Goal: Task Accomplishment & Management: Complete application form

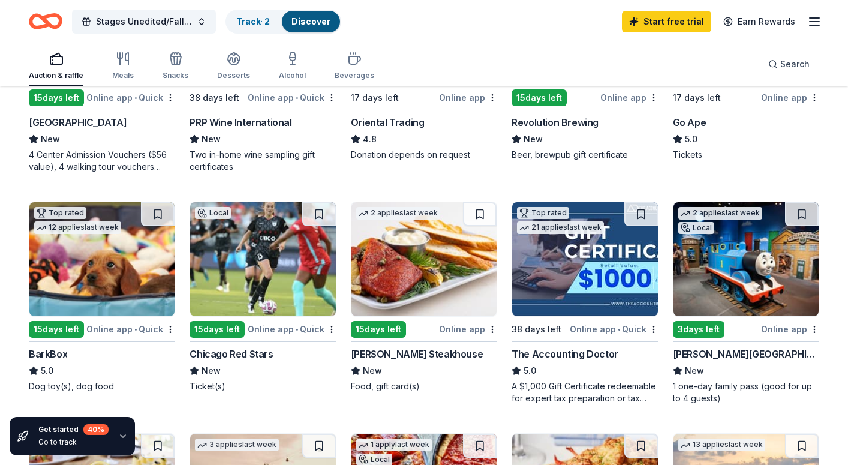
scroll to position [251, 0]
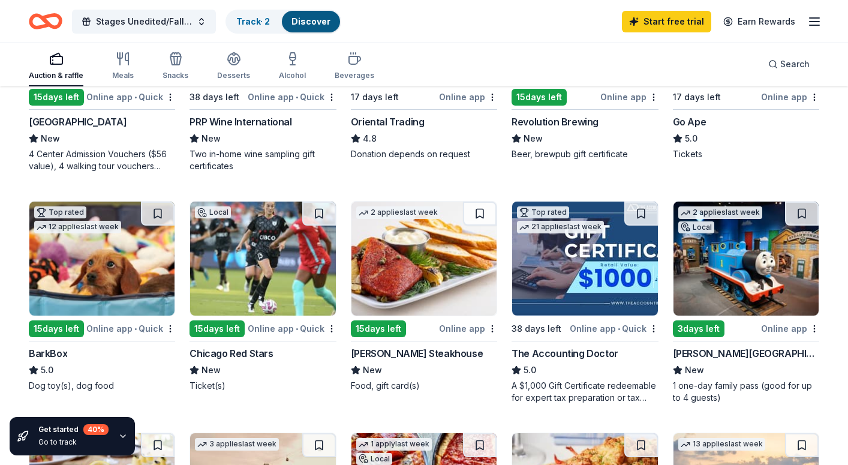
click at [730, 279] on img at bounding box center [745, 258] width 145 height 114
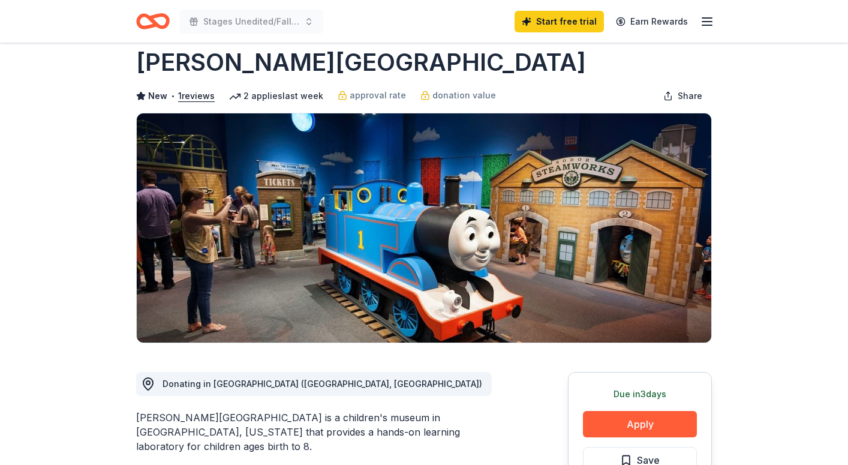
scroll to position [40, 0]
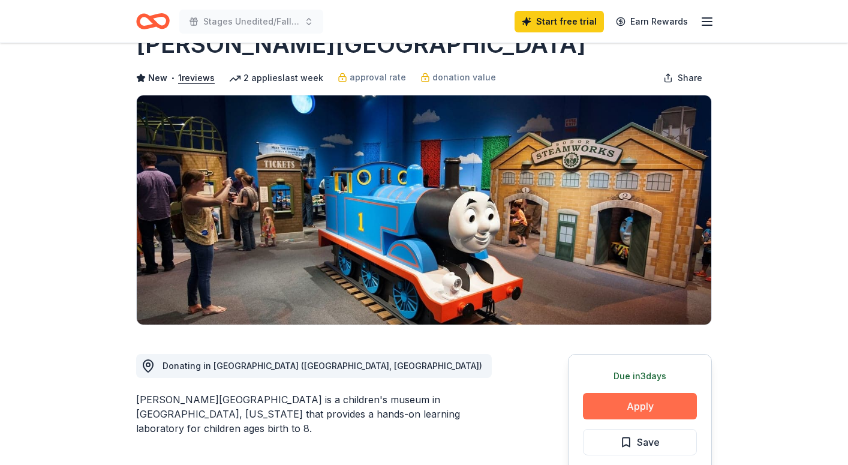
click at [664, 405] on button "Apply" at bounding box center [640, 406] width 114 height 26
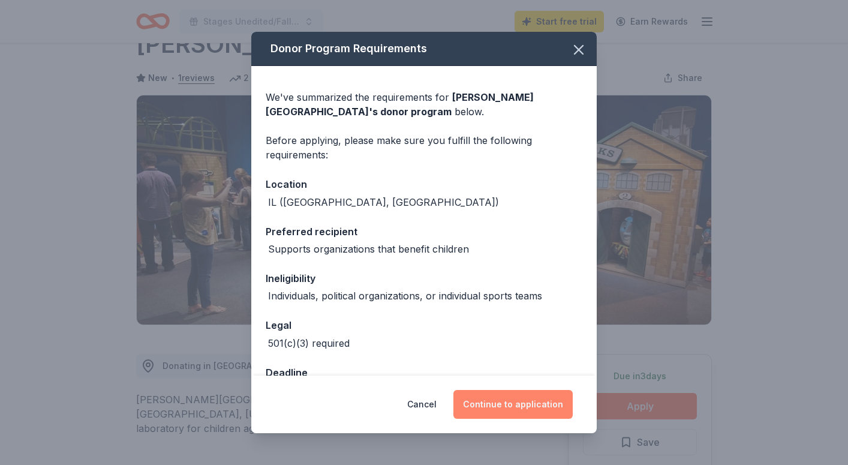
click at [528, 402] on button "Continue to application" at bounding box center [512, 404] width 119 height 29
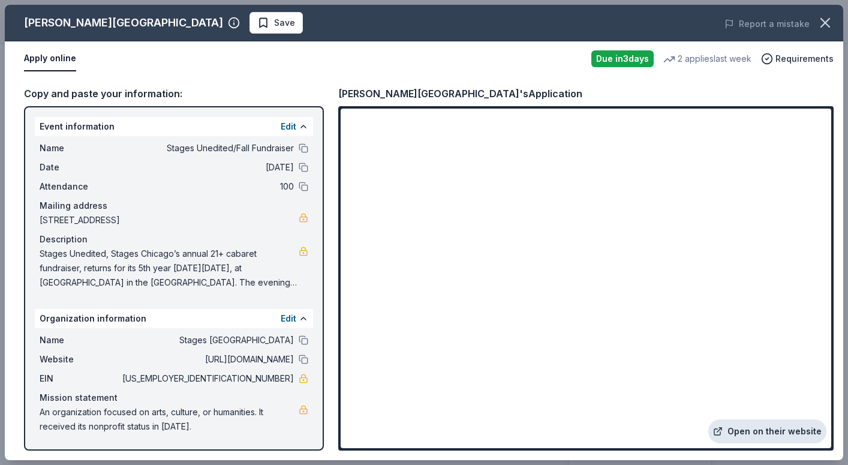
click at [762, 435] on link "Open on their website" at bounding box center [767, 431] width 118 height 24
